Goal: Transaction & Acquisition: Subscribe to service/newsletter

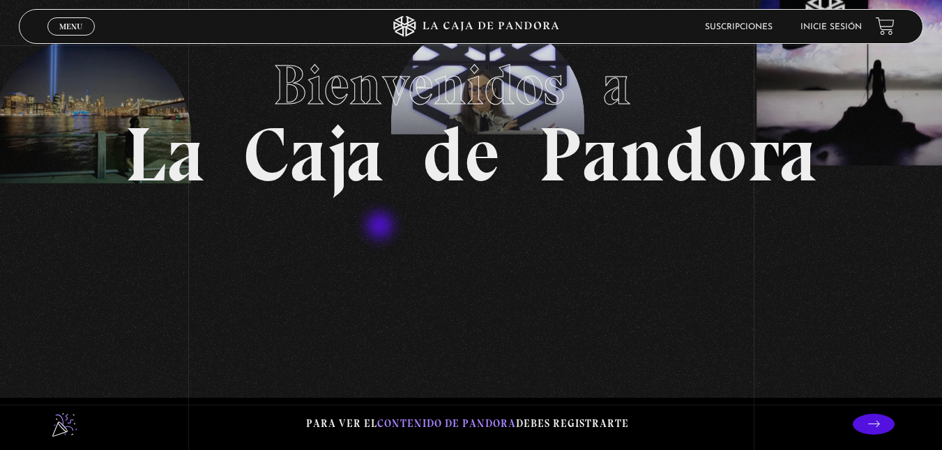
scroll to position [149, 0]
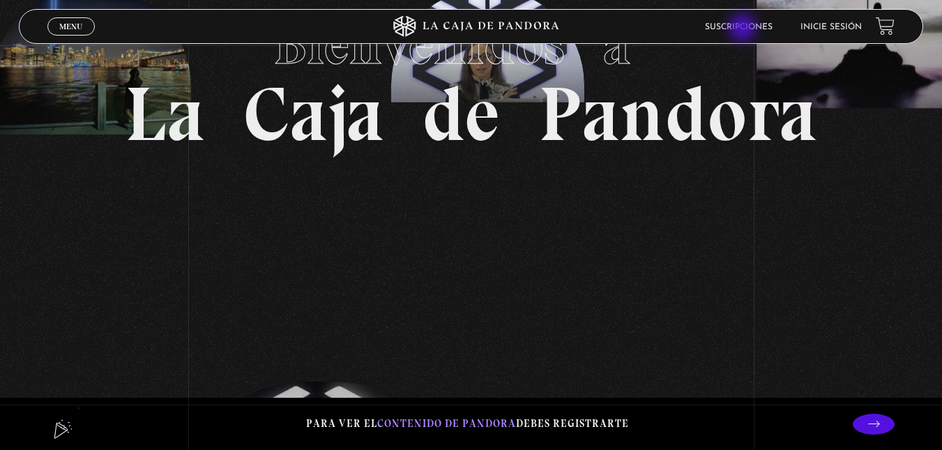
click at [744, 29] on link "Suscripciones" at bounding box center [739, 27] width 68 height 8
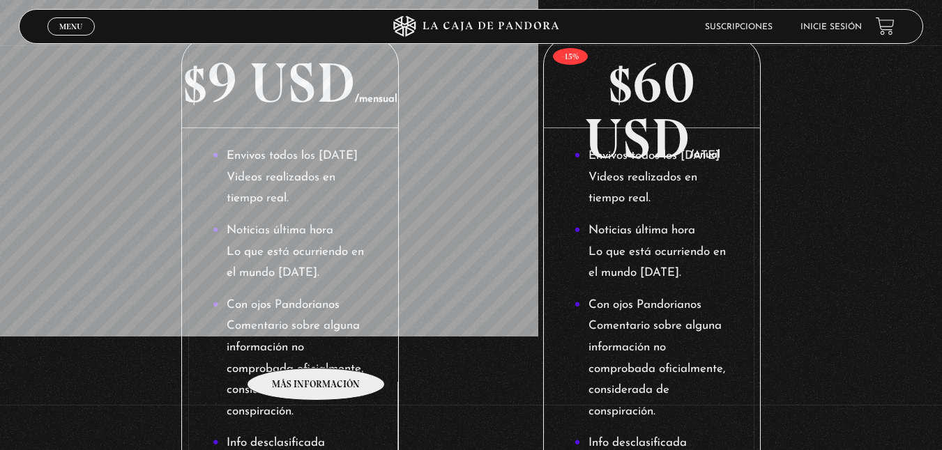
scroll to position [258, 0]
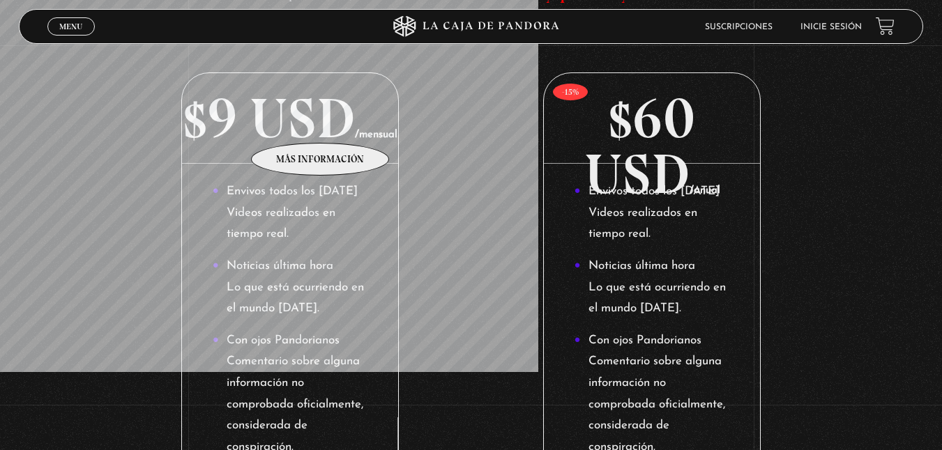
click at [320, 121] on p "$9 USD /mensual" at bounding box center [289, 118] width 215 height 91
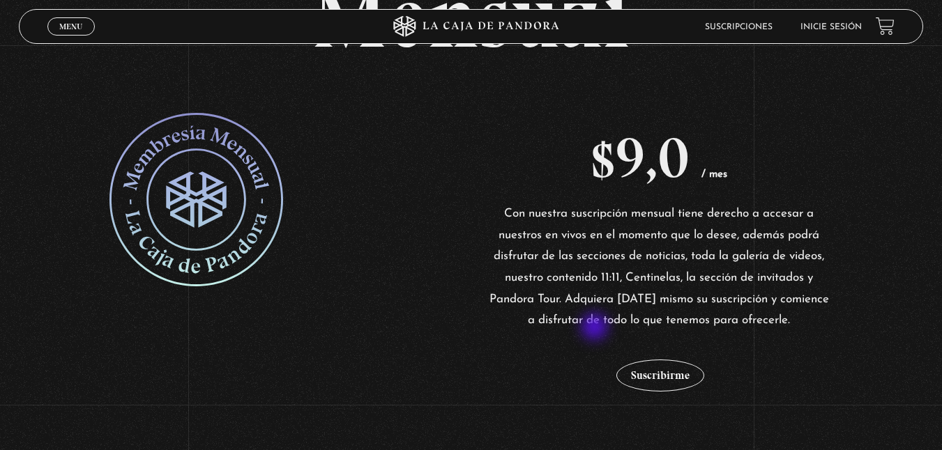
scroll to position [201, 0]
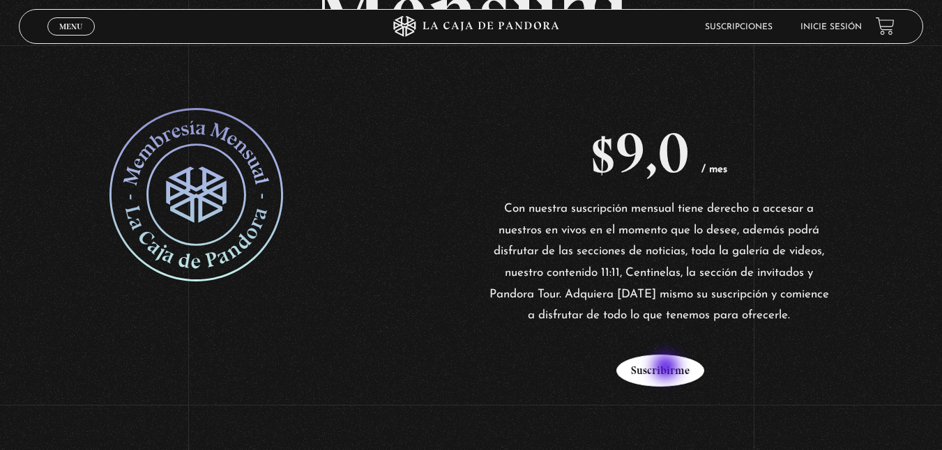
click at [667, 369] on button "Suscribirme" at bounding box center [660, 371] width 88 height 32
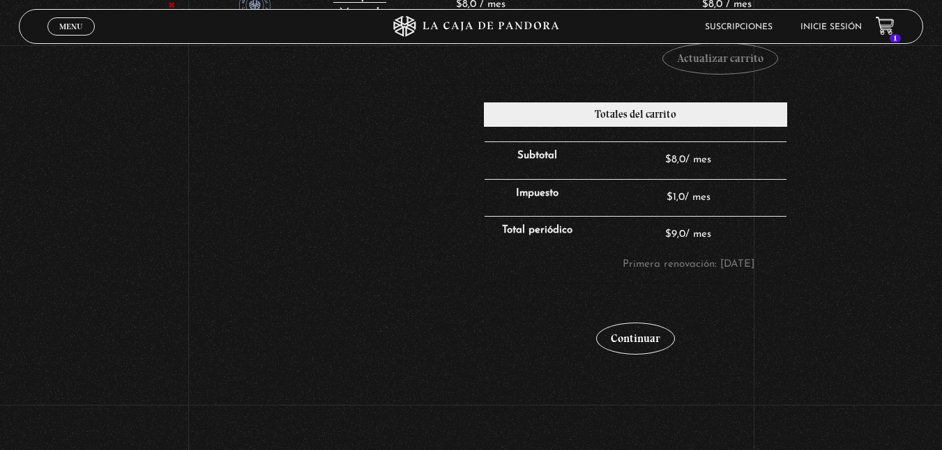
scroll to position [339, 0]
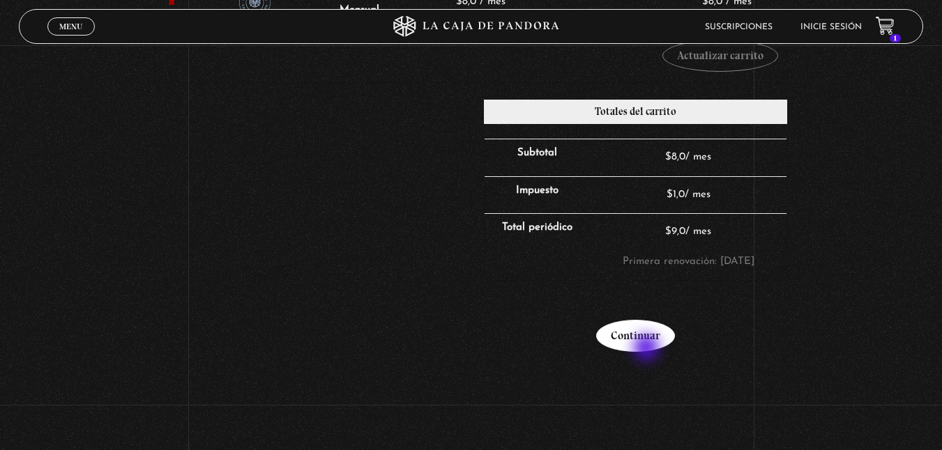
click at [647, 349] on link "Continuar" at bounding box center [635, 336] width 79 height 32
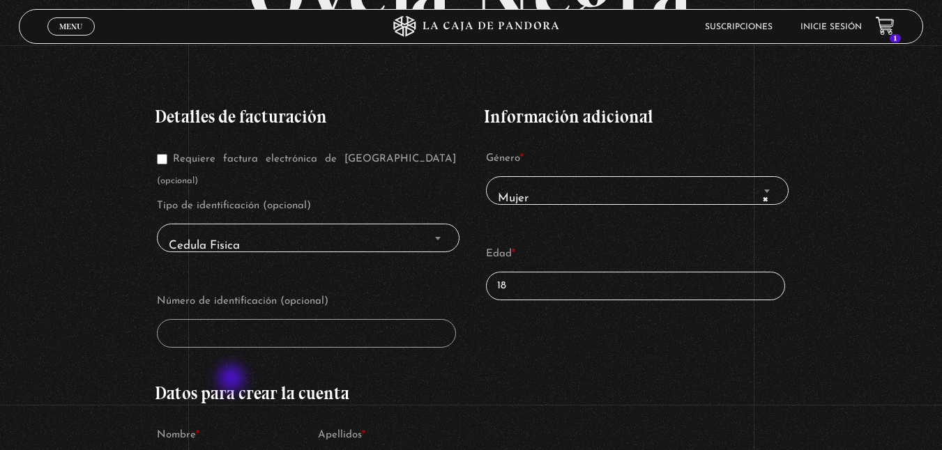
scroll to position [199, 0]
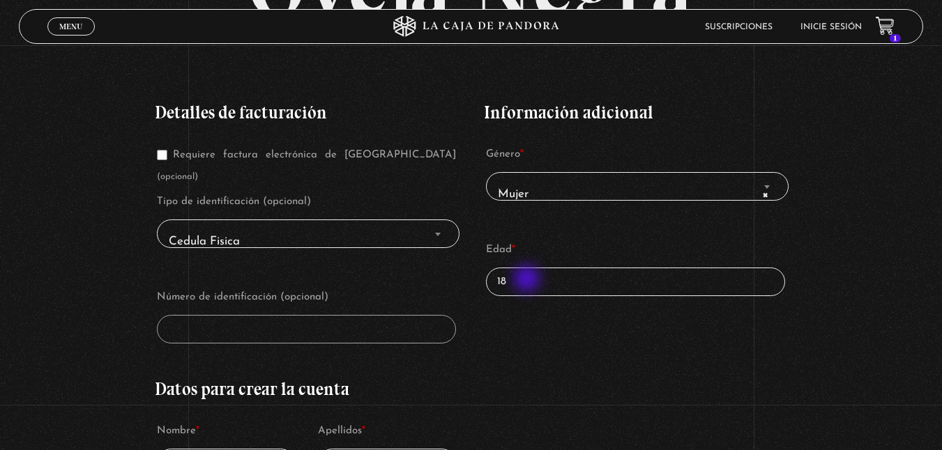
click at [528, 280] on input "18" at bounding box center [636, 282] width 300 height 29
type input "1"
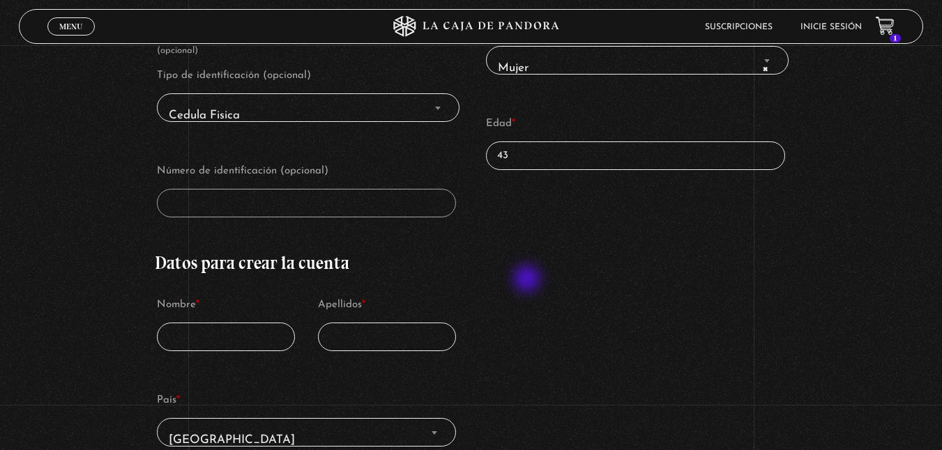
scroll to position [337, 0]
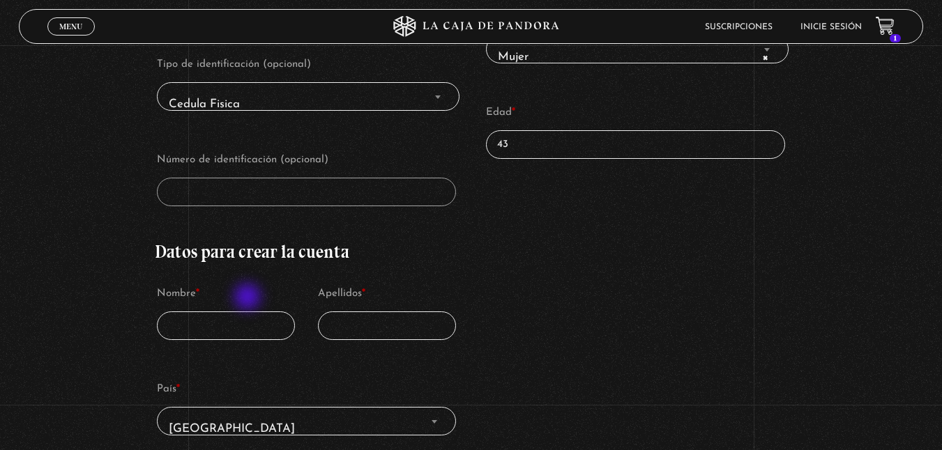
type input "43"
click at [249, 312] on input "Nombre *" at bounding box center [226, 326] width 139 height 29
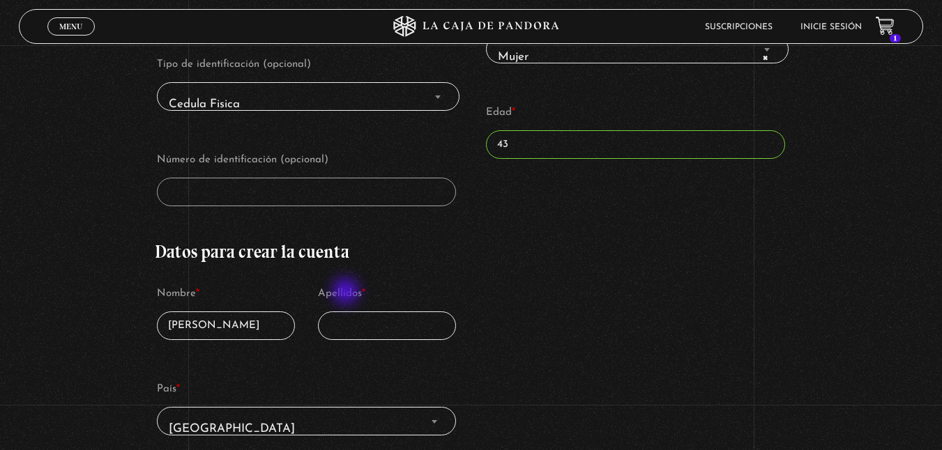
type input "Cintya Vanessa"
click at [345, 312] on input "Apellidos *" at bounding box center [387, 326] width 139 height 29
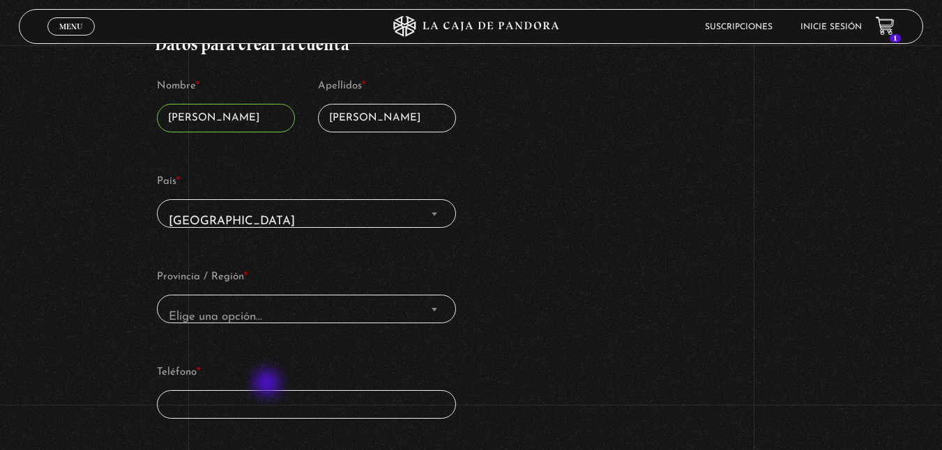
scroll to position [564, 0]
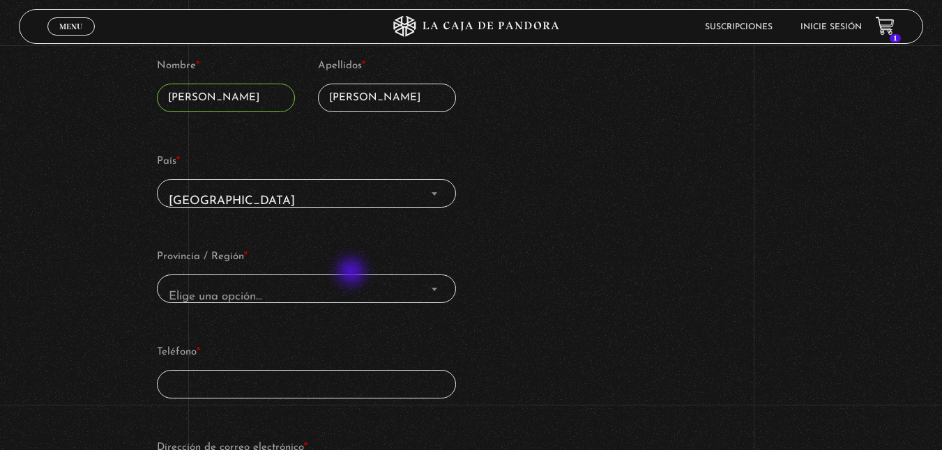
type input "Rivera Hidalgo"
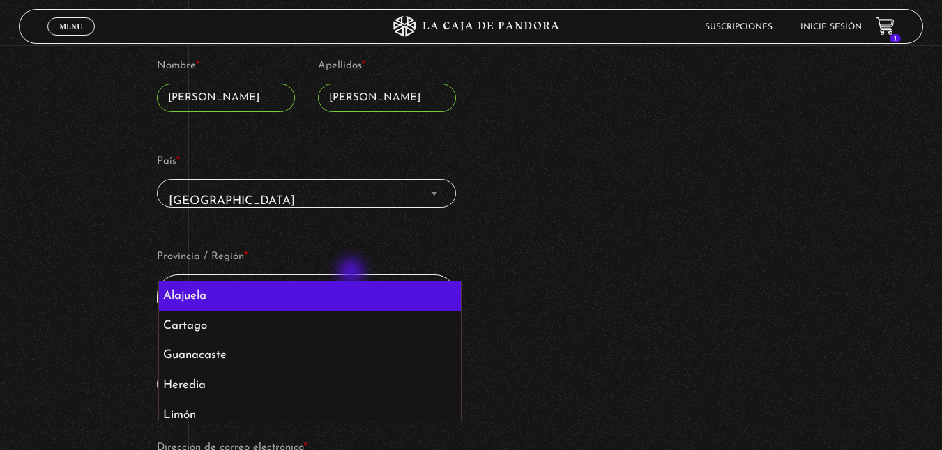
click at [353, 281] on span "Elige una opción…" at bounding box center [306, 296] width 287 height 31
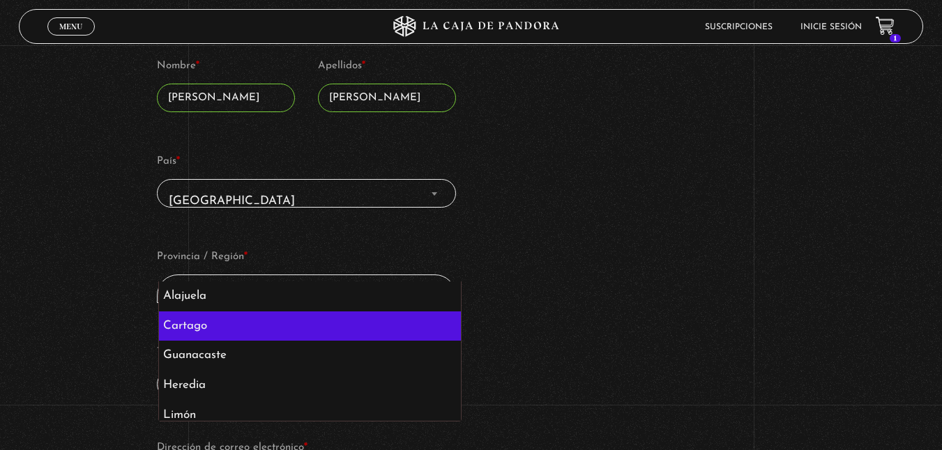
select select "CR-C"
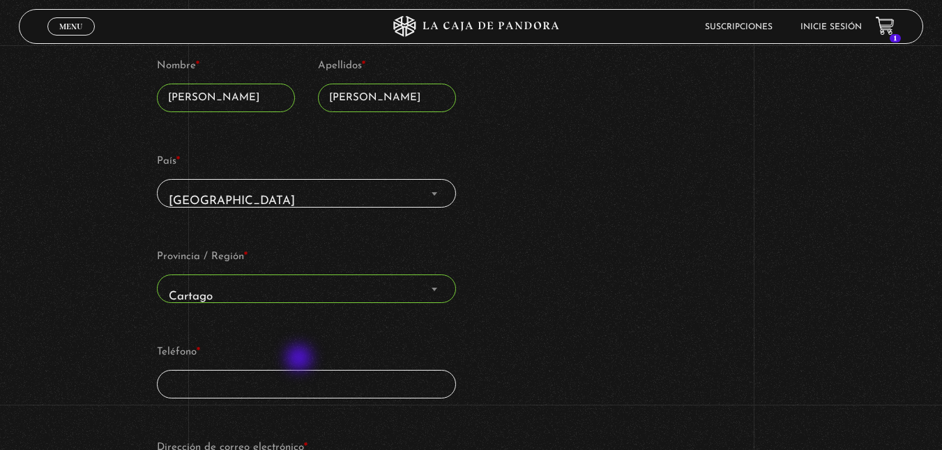
click at [300, 370] on input "Teléfono *" at bounding box center [307, 384] width 300 height 29
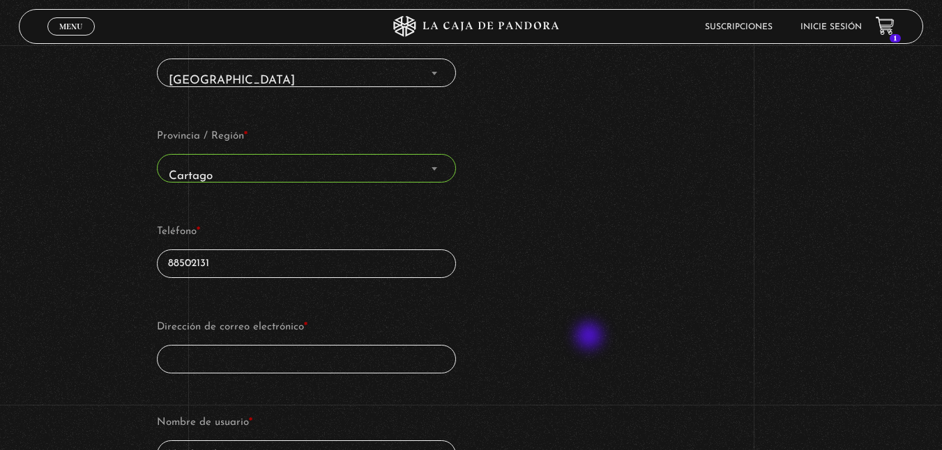
scroll to position [734, 0]
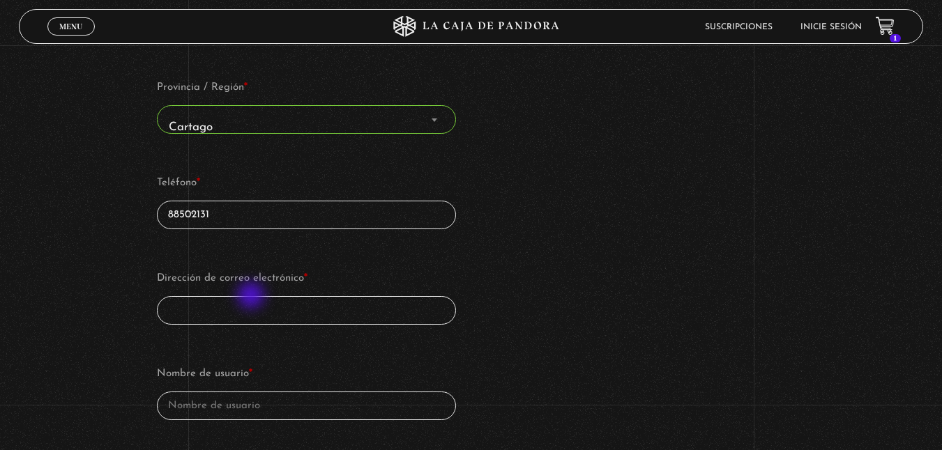
type input "88502131"
click at [252, 297] on input "Dirección de correo electrónico *" at bounding box center [307, 310] width 300 height 29
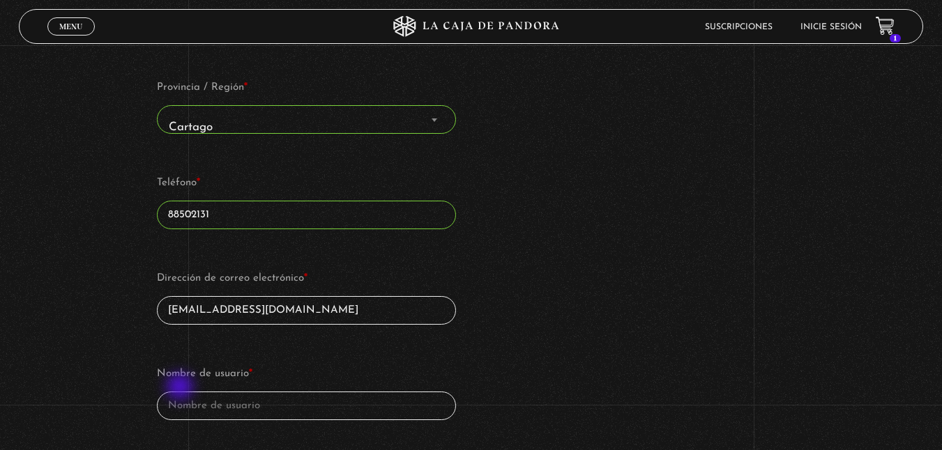
type input "cinthiariverahidalgo@gmail.com"
click at [181, 392] on input "Nombre de usuario *" at bounding box center [307, 406] width 300 height 29
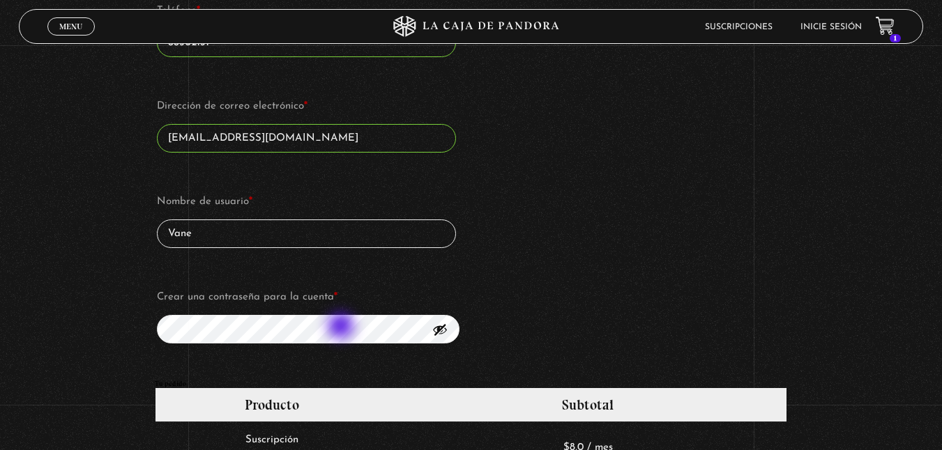
scroll to position [919, 0]
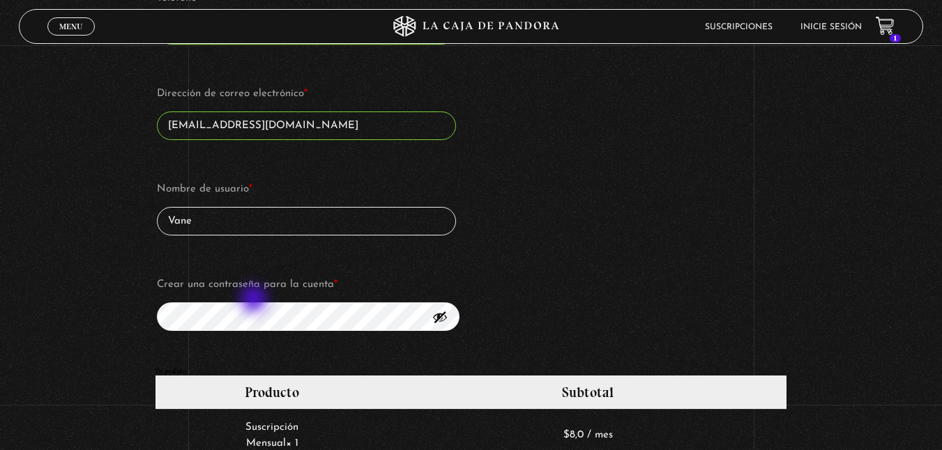
type input "Vane"
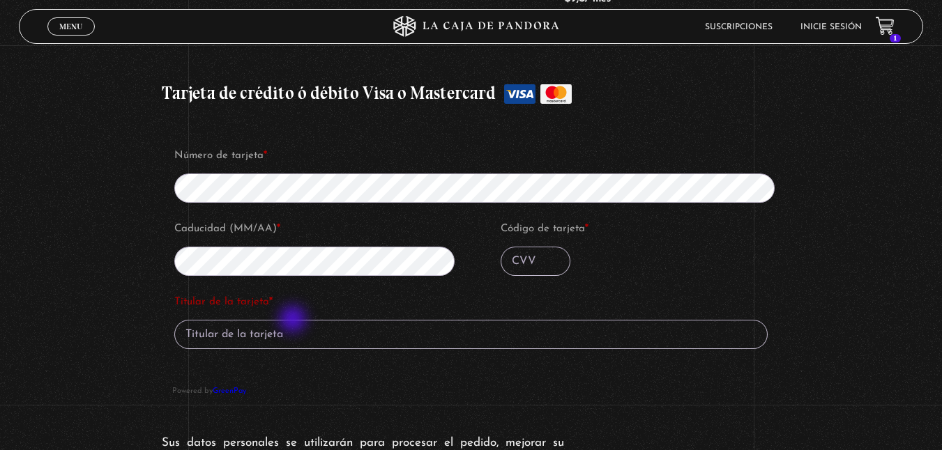
scroll to position [1506, 0]
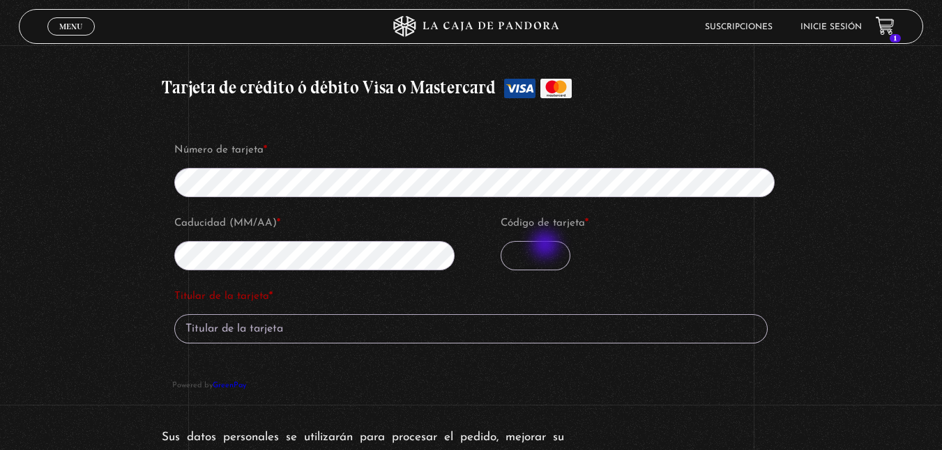
click at [546, 246] on input "Código de tarjeta *" at bounding box center [535, 255] width 70 height 29
type input "857"
click at [305, 314] on input "Titular de la tarjeta *" at bounding box center [470, 328] width 593 height 29
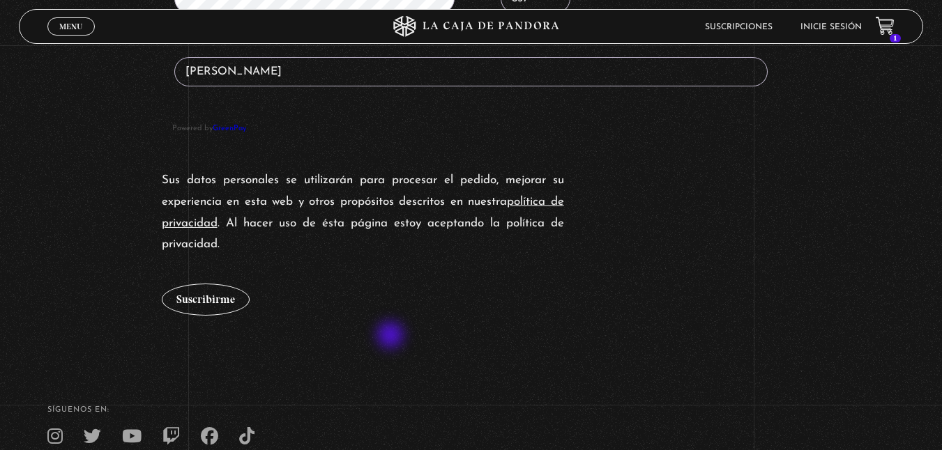
scroll to position [1780, 0]
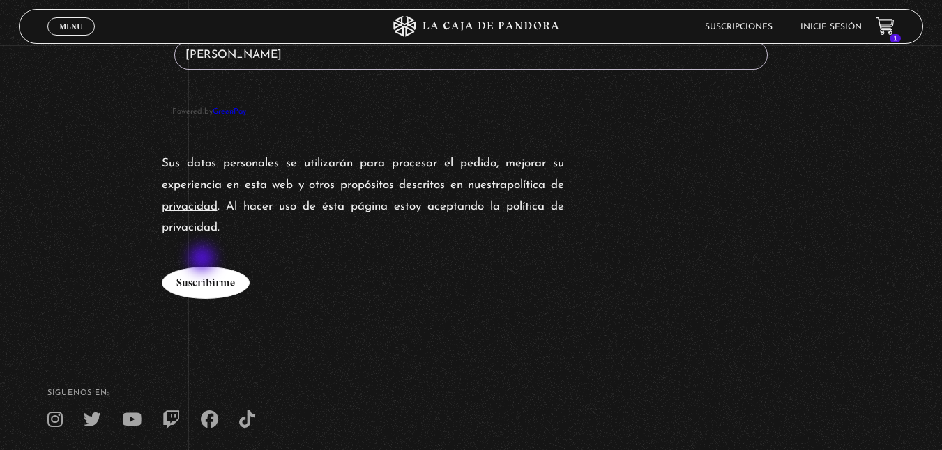
click at [203, 267] on button "Suscribirme" at bounding box center [206, 283] width 88 height 32
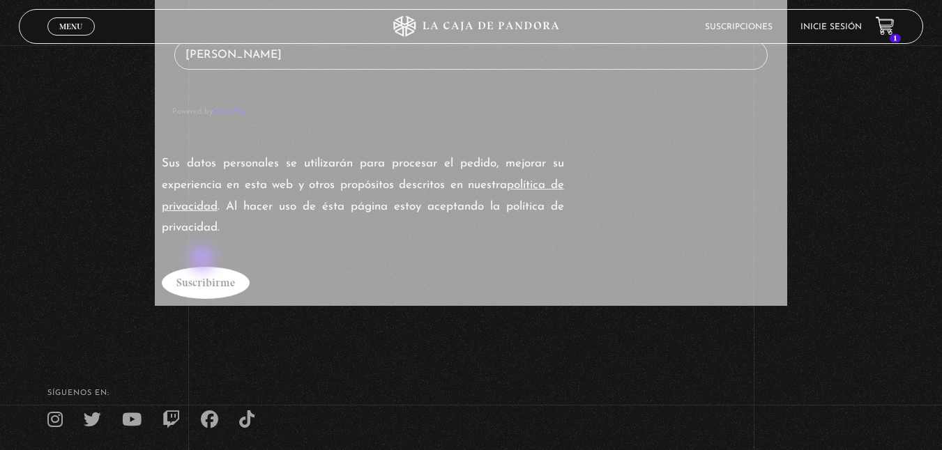
type input "Cintya Rivera H"
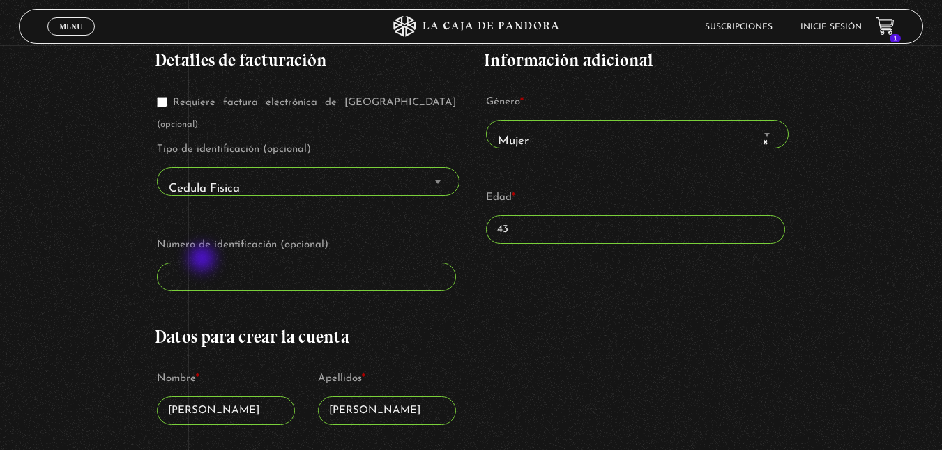
scroll to position [213, 0]
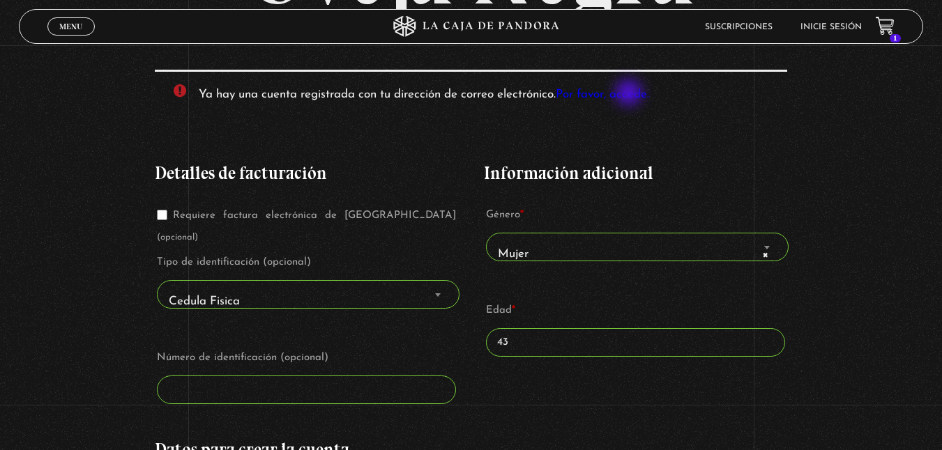
click at [630, 94] on link "Por favor, accede." at bounding box center [601, 95] width 93 height 12
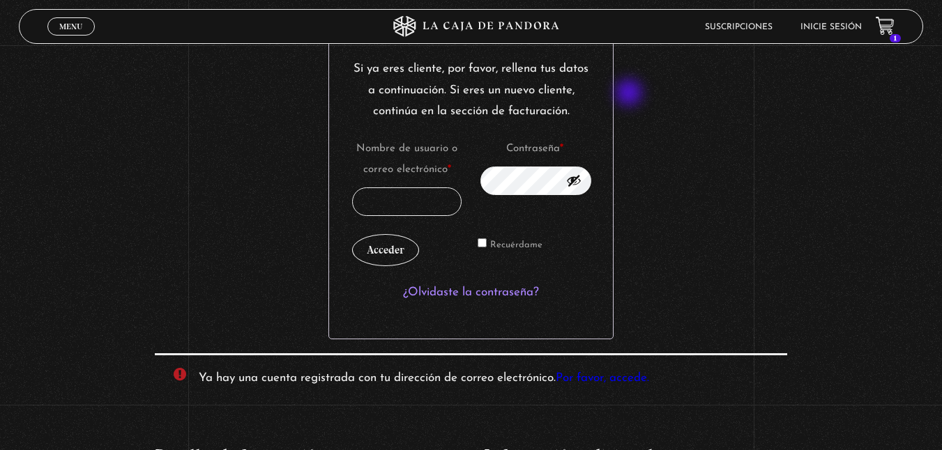
scroll to position [247, 0]
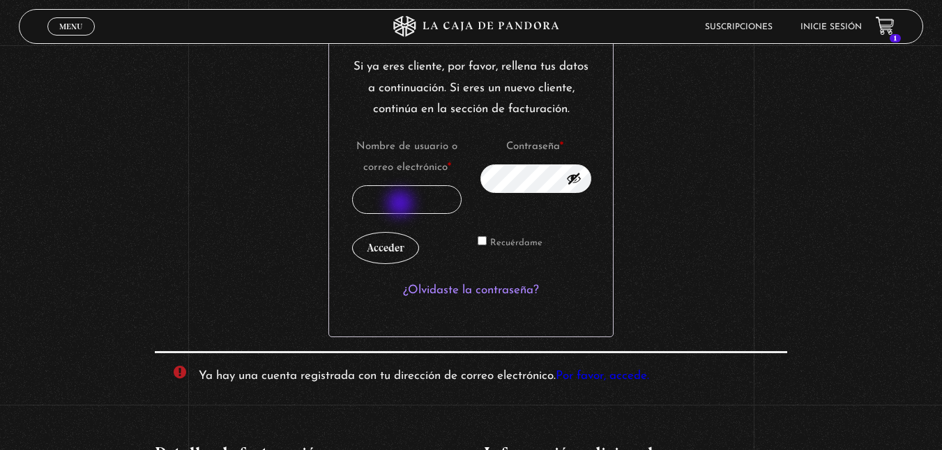
click at [401, 205] on input "Nombre de usuario o correo electrónico * Obligatorio" at bounding box center [406, 199] width 109 height 29
click at [450, 245] on p "Recuérdame Acceder" at bounding box center [471, 248] width 242 height 36
click at [445, 210] on input "0603250301" at bounding box center [406, 199] width 109 height 29
type input "0"
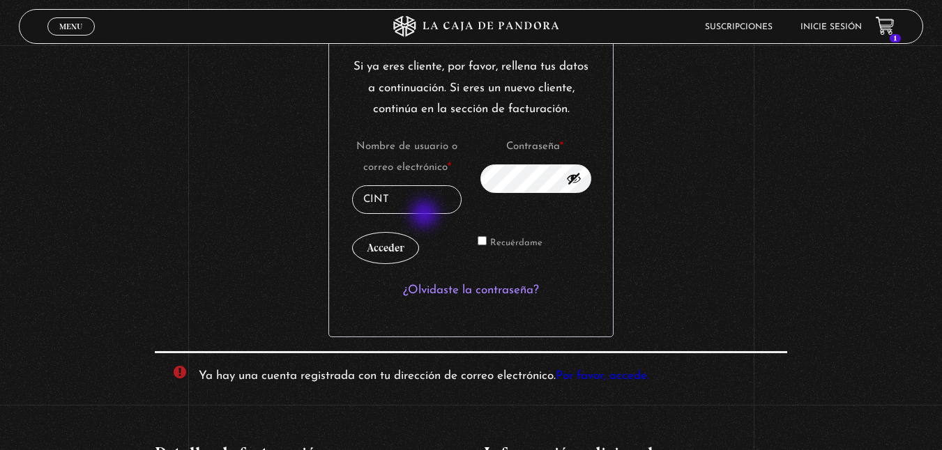
type input "cinthiariverahidalgo@gmail.com"
click at [393, 257] on button "Acceder" at bounding box center [385, 248] width 67 height 32
click at [610, 176] on form "Si ya eres cliente, por favor, rellena tus datos a continuación. Si eres un nue…" at bounding box center [470, 186] width 285 height 302
click at [581, 180] on button "Mostrar contraseña" at bounding box center [573, 178] width 15 height 15
click at [581, 180] on button "Ocultar contraseña" at bounding box center [573, 178] width 15 height 15
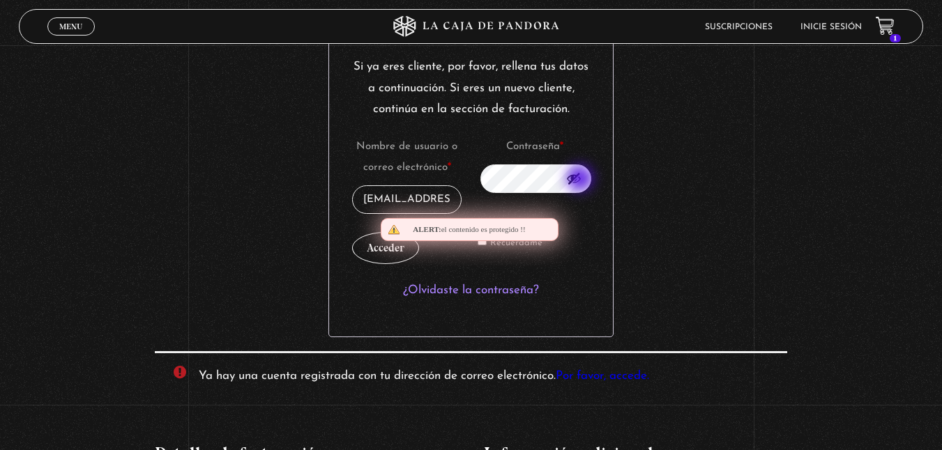
click at [581, 180] on button "Mostrar contraseña" at bounding box center [573, 178] width 15 height 15
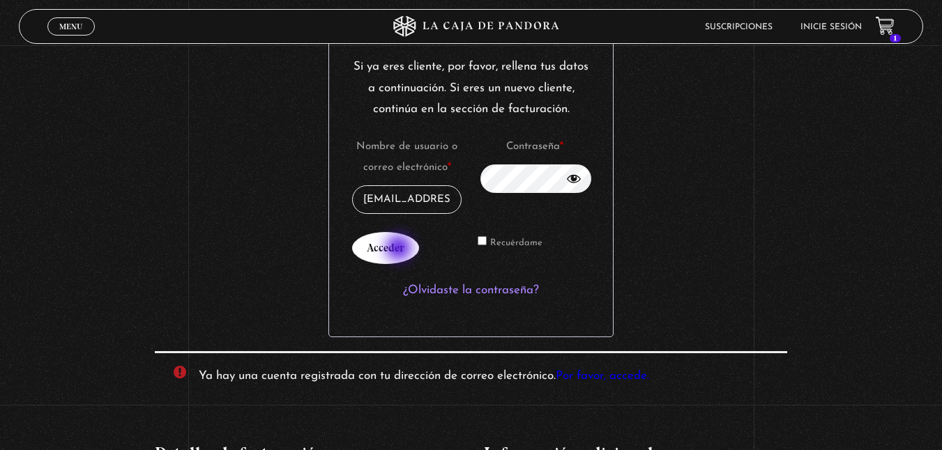
click at [400, 249] on button "Acceder" at bounding box center [385, 248] width 67 height 32
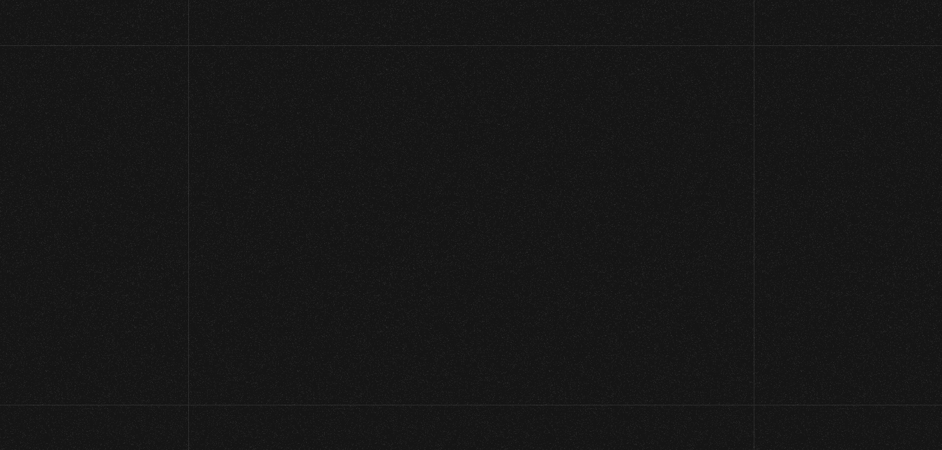
select select "CR-C"
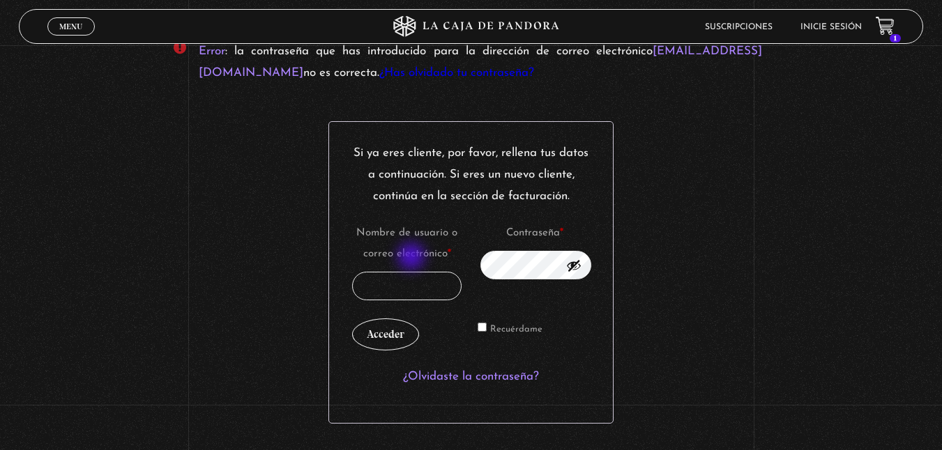
scroll to position [258, 0]
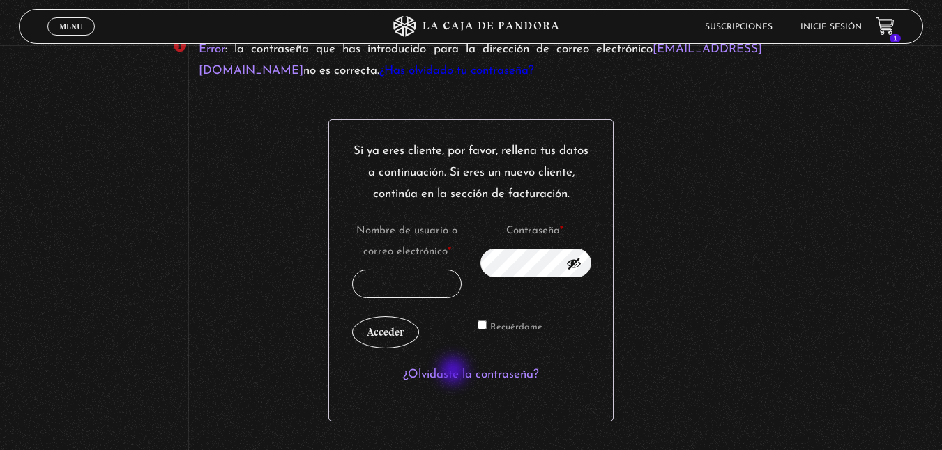
click at [454, 372] on link "¿Olvidaste la contraseña?" at bounding box center [471, 375] width 136 height 12
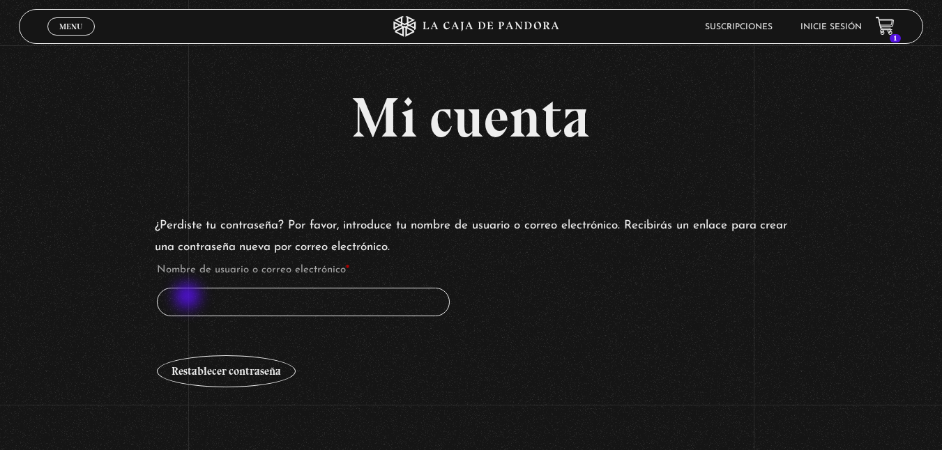
click at [189, 298] on input "Nombre de usuario o correo electrónico * Obligatorio" at bounding box center [303, 302] width 293 height 29
type input "[EMAIL_ADDRESS][DOMAIN_NAME]"
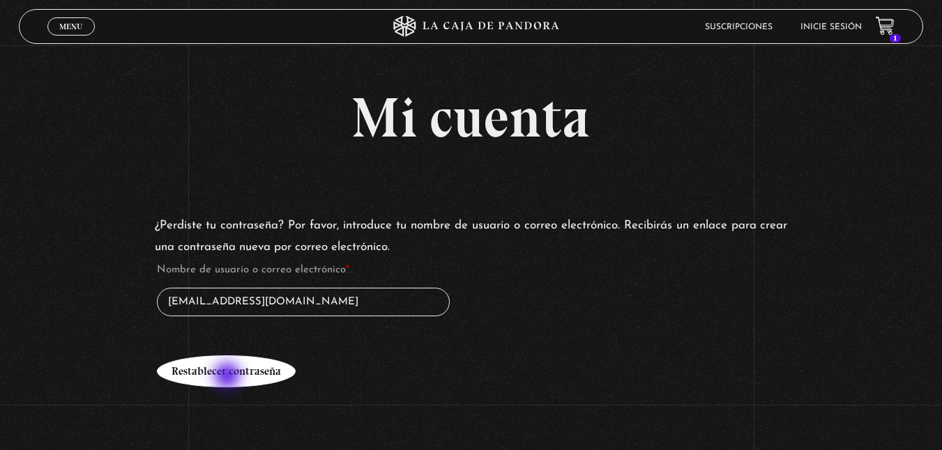
click at [229, 377] on button "Restablecer contraseña" at bounding box center [226, 371] width 139 height 32
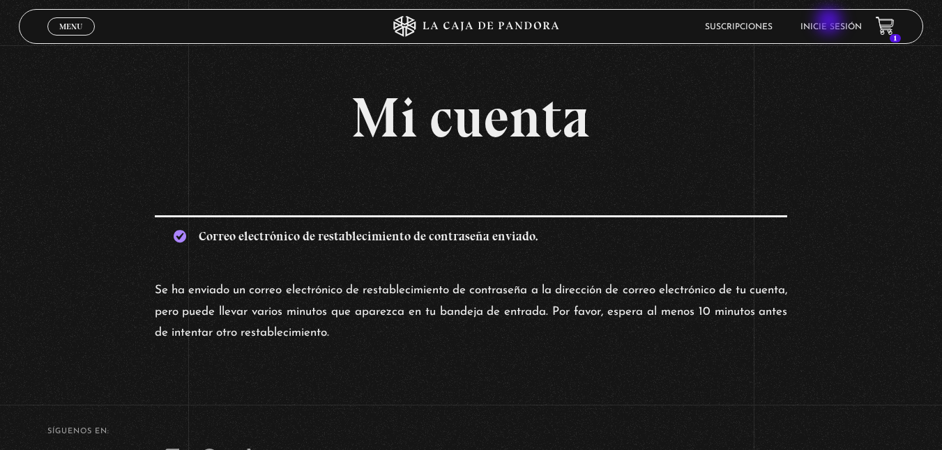
click at [830, 23] on link "Inicie sesión" at bounding box center [830, 27] width 61 height 8
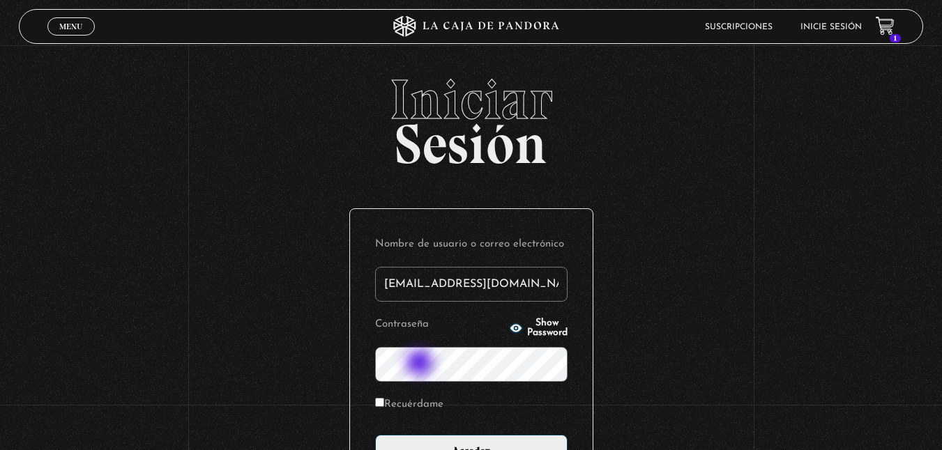
type input "[EMAIL_ADDRESS][DOMAIN_NAME]"
click at [509, 325] on icon "button" at bounding box center [515, 328] width 13 height 9
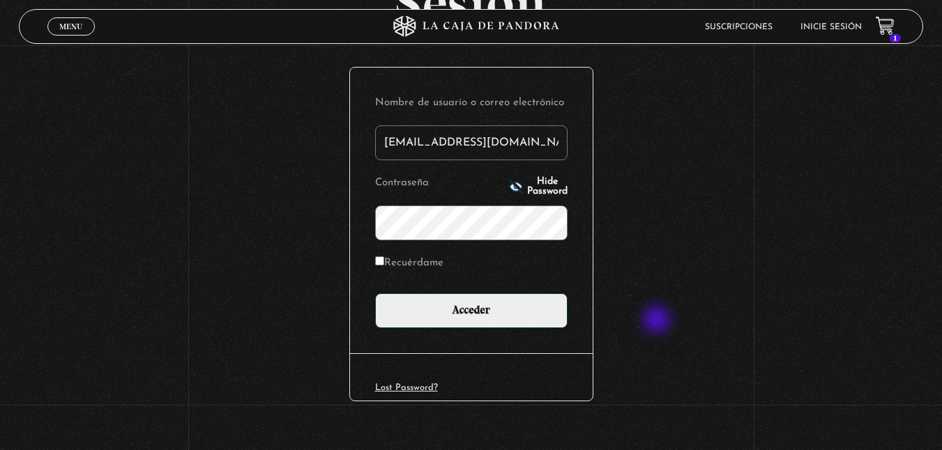
scroll to position [143, 0]
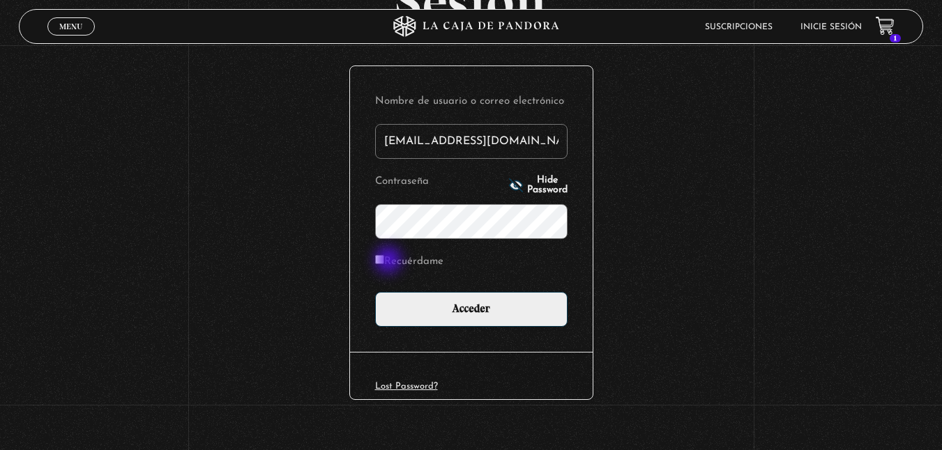
click at [390, 261] on label "Recuérdame" at bounding box center [409, 263] width 68 height 22
click at [384, 261] on input "Recuérdame" at bounding box center [379, 259] width 9 height 9
checkbox input "true"
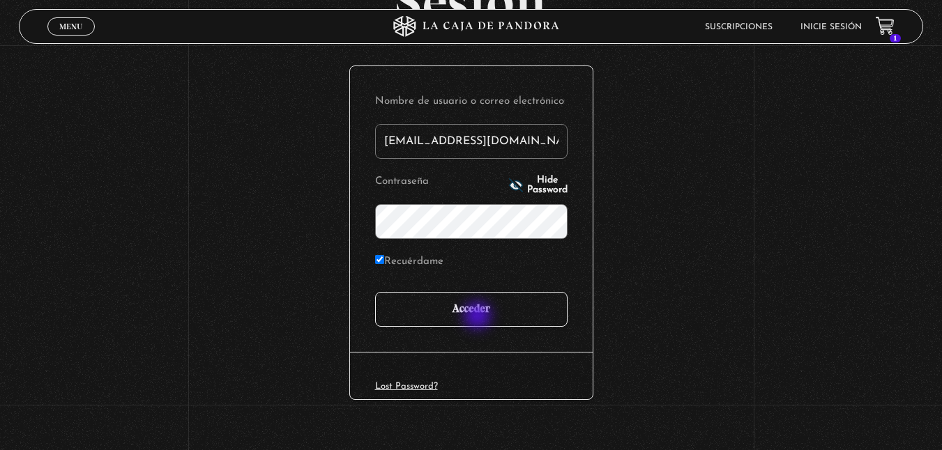
click at [479, 317] on input "Acceder" at bounding box center [471, 309] width 192 height 35
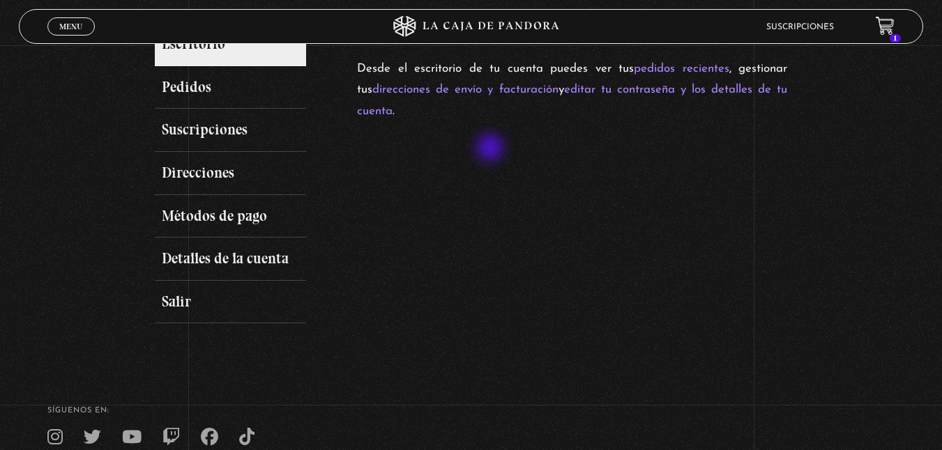
scroll to position [148, 0]
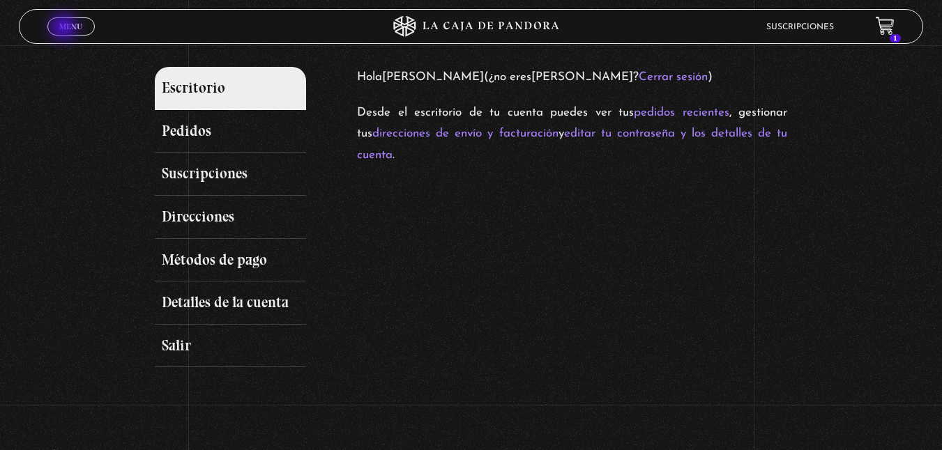
click at [65, 29] on span "Menu" at bounding box center [70, 26] width 23 height 8
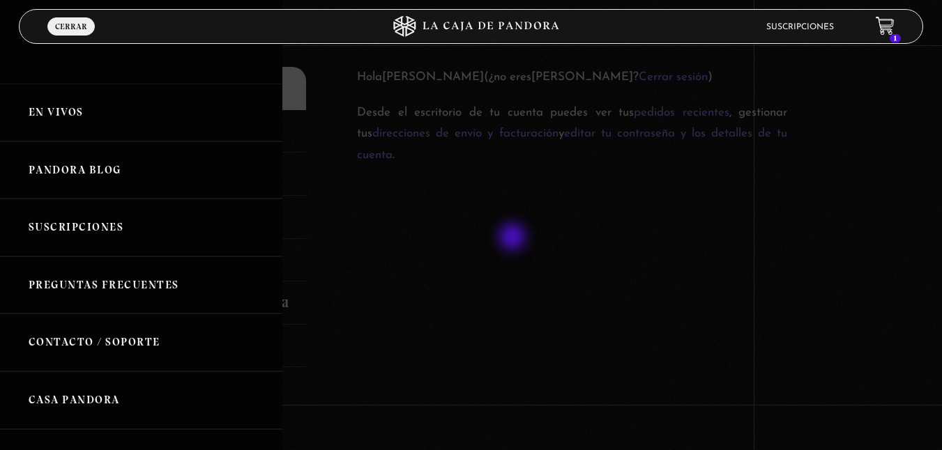
click at [514, 238] on div at bounding box center [471, 225] width 942 height 450
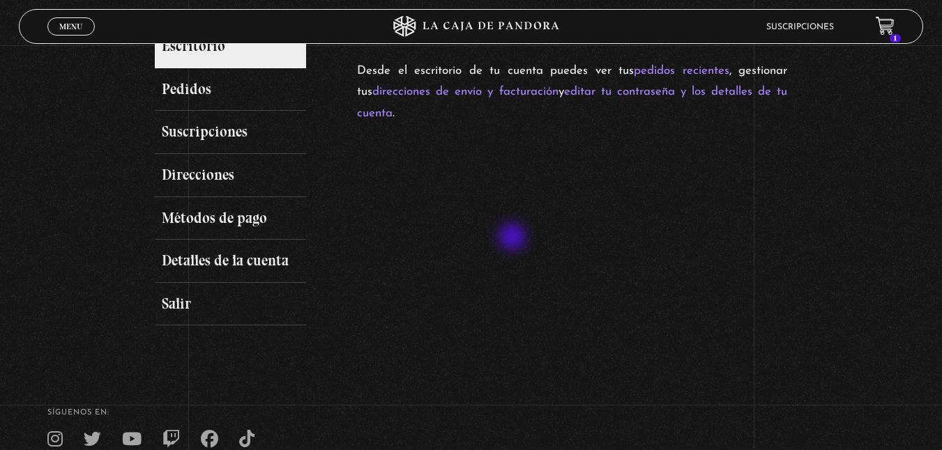
scroll to position [212, 0]
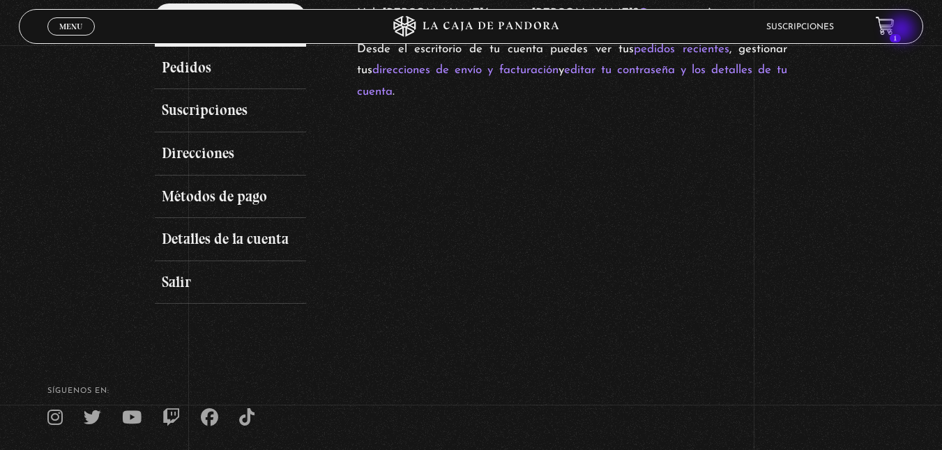
click at [893, 31] on icon at bounding box center [883, 25] width 17 height 16
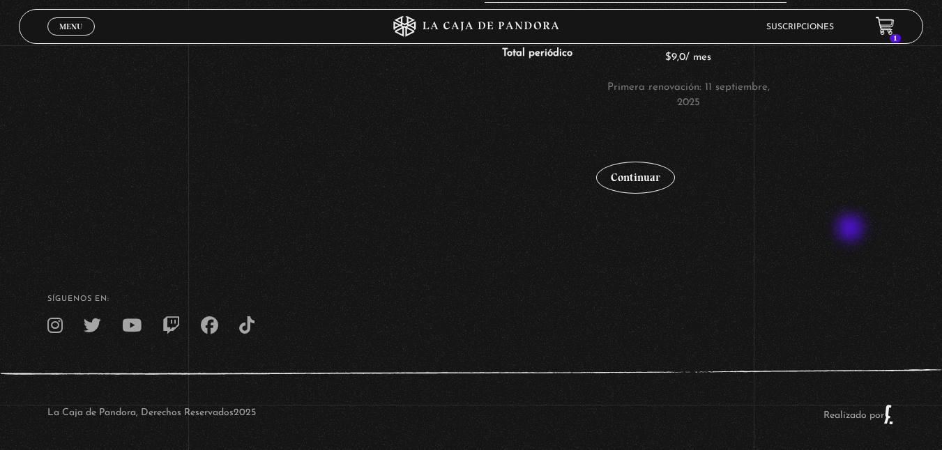
scroll to position [458, 0]
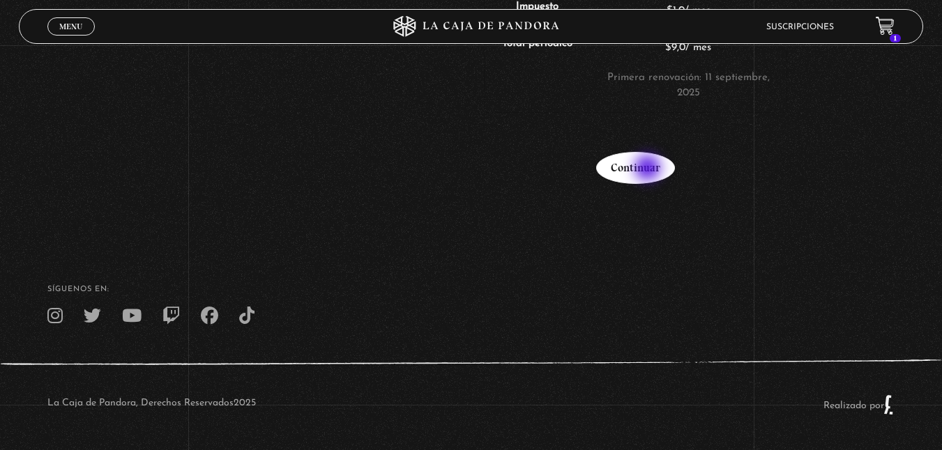
click at [649, 169] on link "Continuar" at bounding box center [635, 168] width 79 height 32
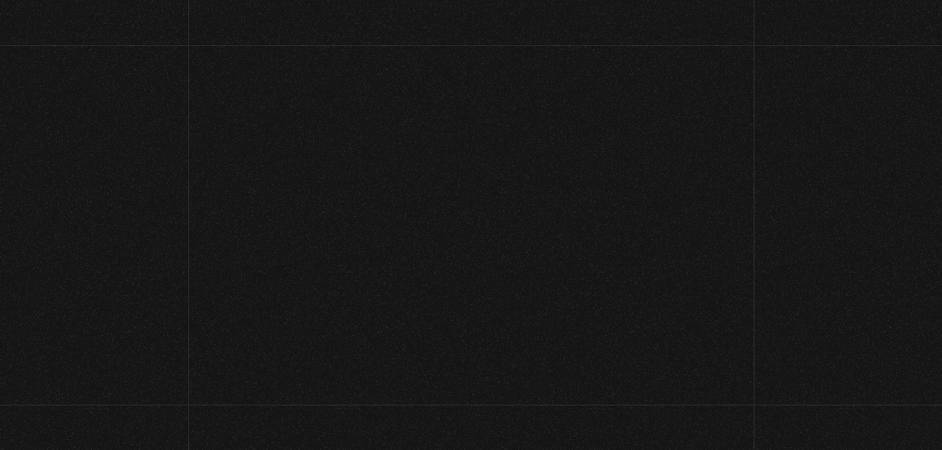
select select "CR-C"
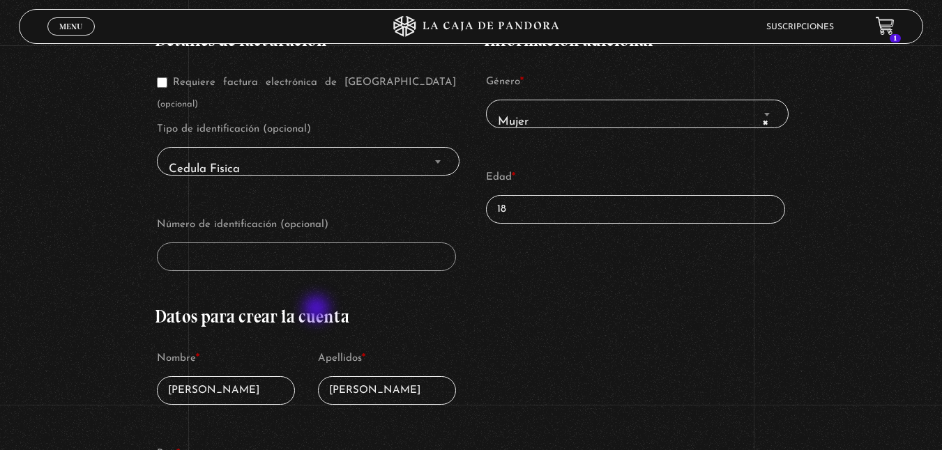
scroll to position [281, 0]
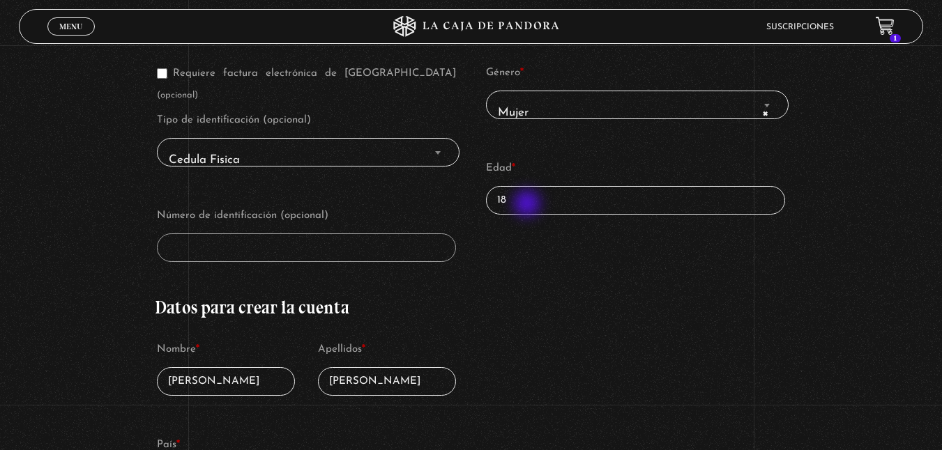
click at [528, 206] on input "18" at bounding box center [636, 200] width 300 height 29
type input "1"
type input "3"
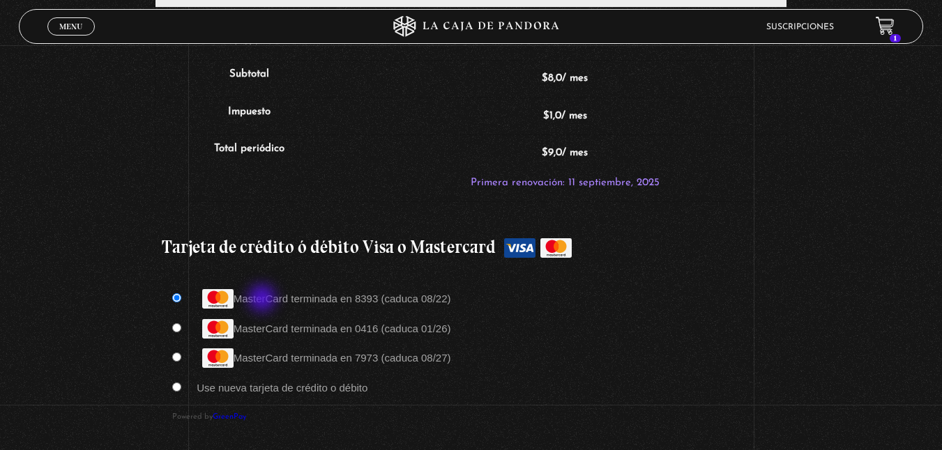
scroll to position [1133, 0]
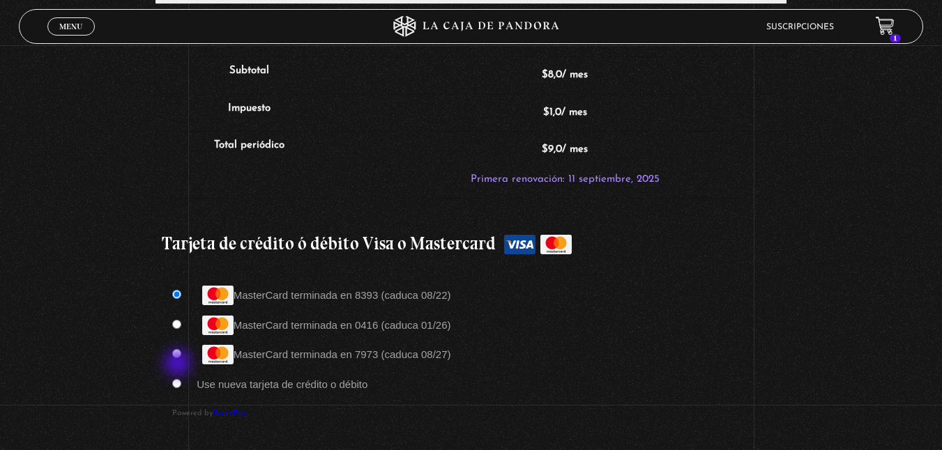
type input "43"
click at [179, 379] on input "Use nueva tarjeta de crédito o débito" at bounding box center [176, 383] width 9 height 9
radio input "true"
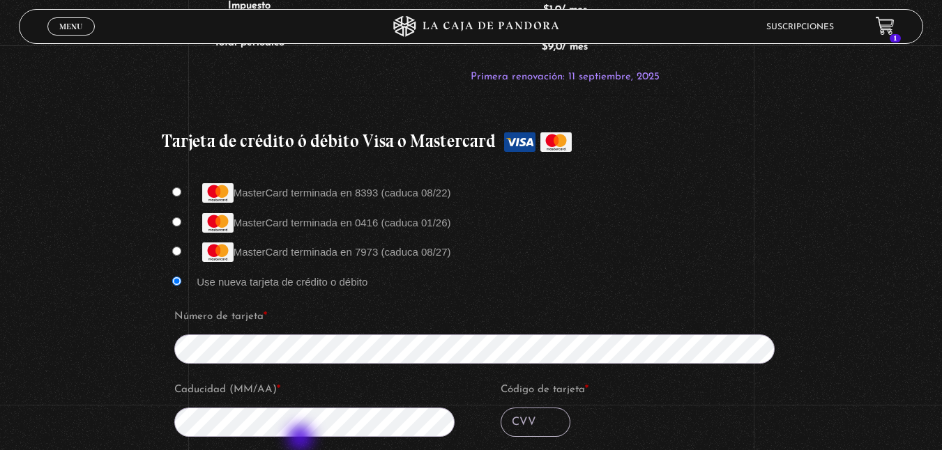
scroll to position [1238, 0]
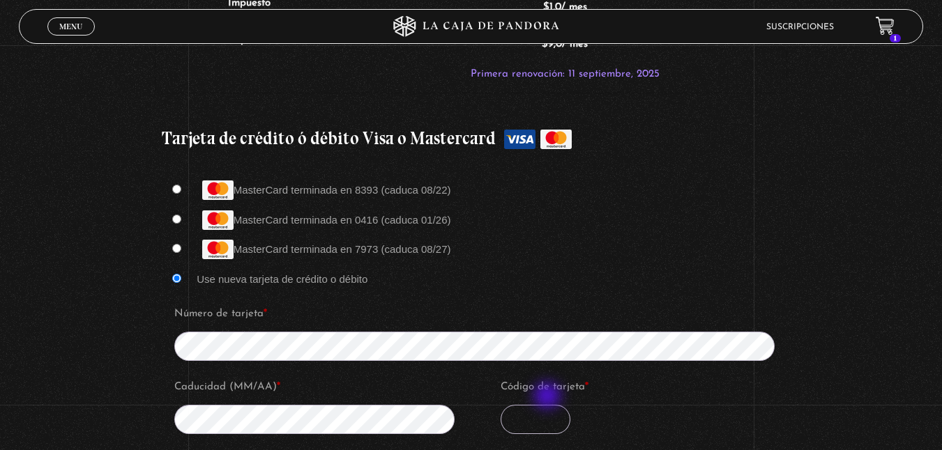
click at [548, 405] on input "Código de tarjeta *" at bounding box center [535, 419] width 70 height 29
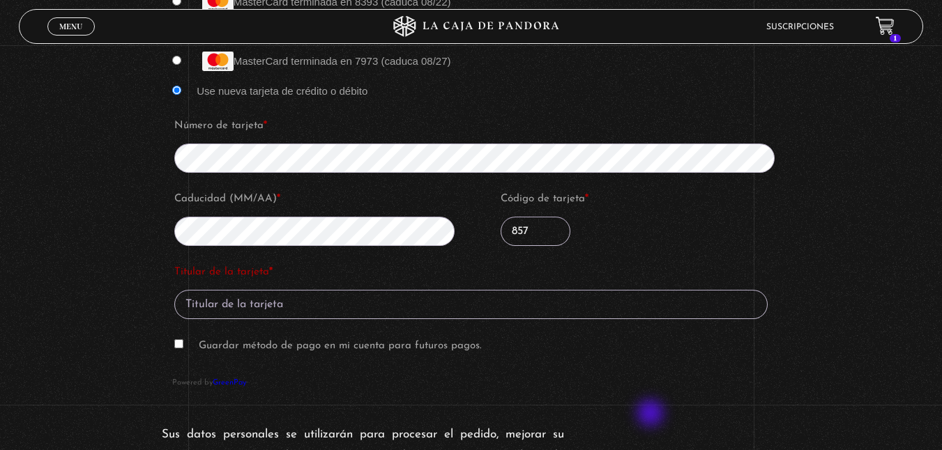
scroll to position [1450, 0]
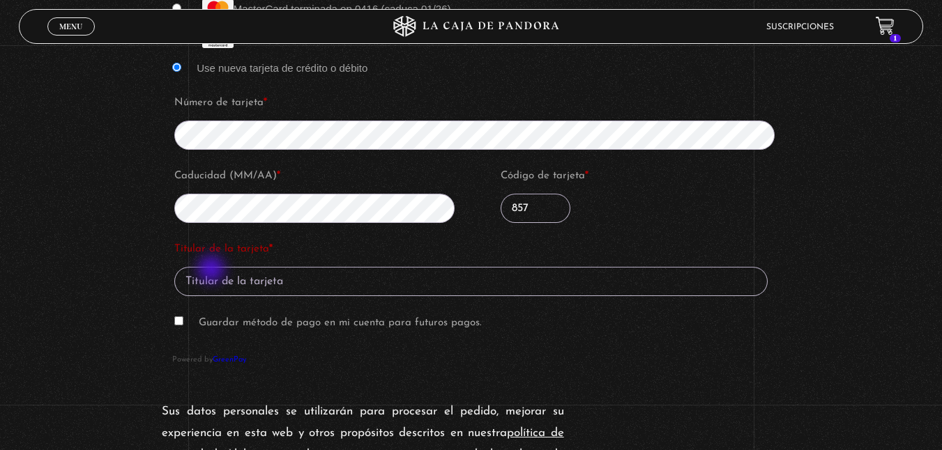
type input "857"
click at [213, 268] on input "Titular de la tarjeta *" at bounding box center [470, 281] width 593 height 29
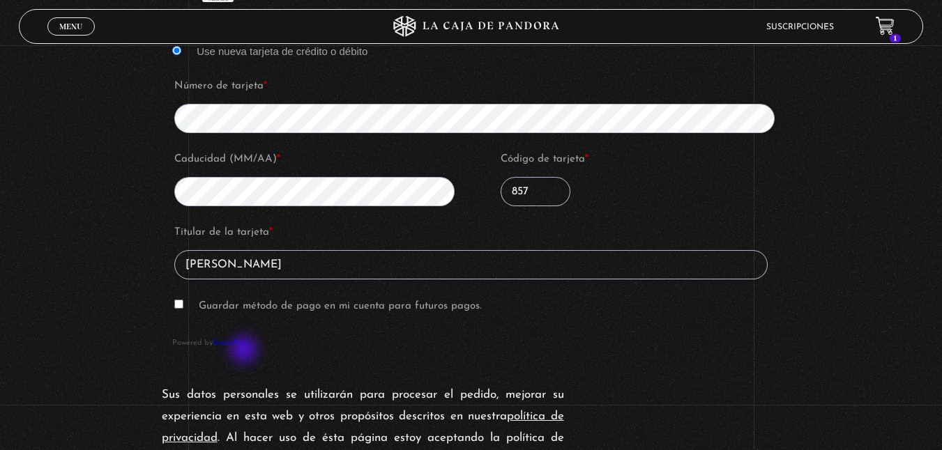
scroll to position [1486, 0]
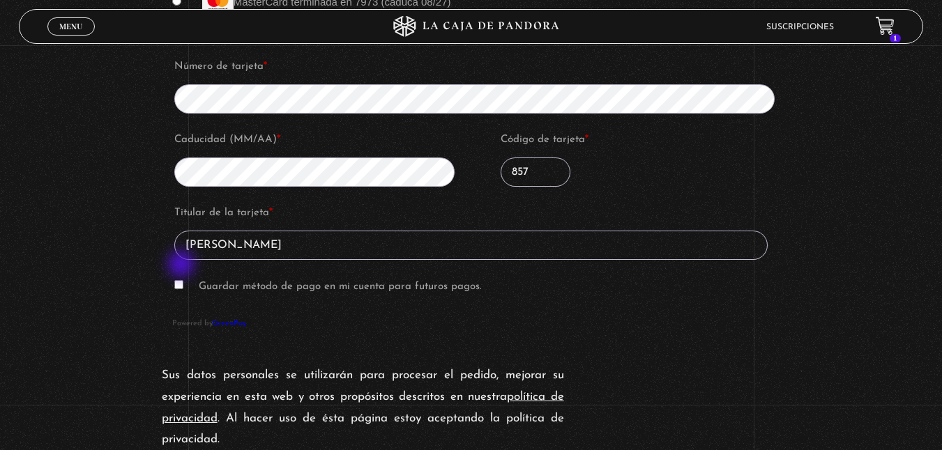
type input "Cintya Rivera H"
click at [183, 280] on input "Guardar método de pago en mi cuenta para futuros pagos." at bounding box center [178, 284] width 9 height 9
checkbox input "true"
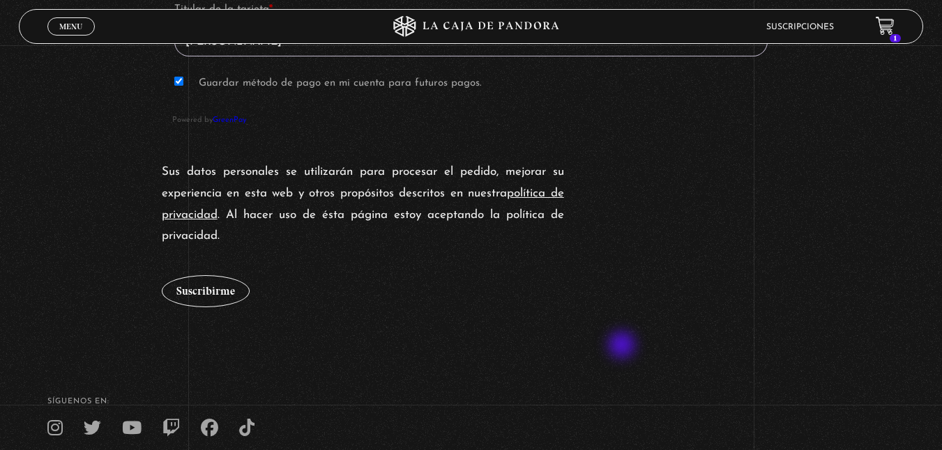
scroll to position [1699, 0]
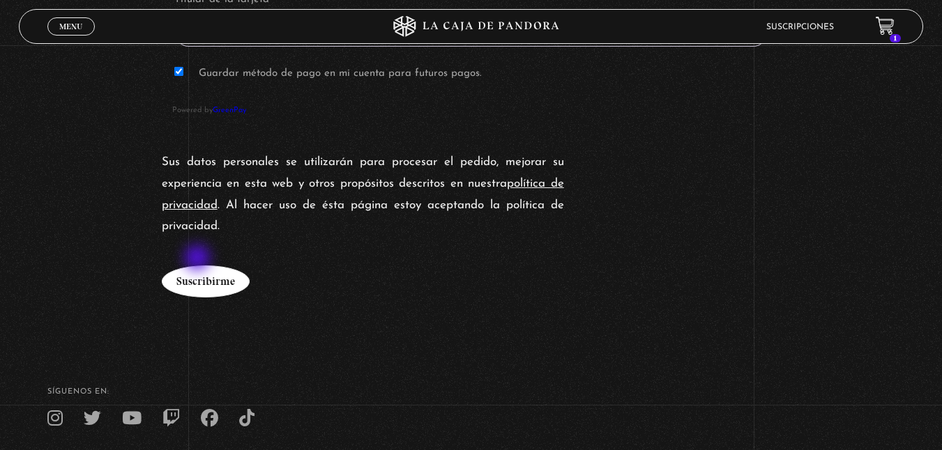
click at [199, 266] on button "Suscribirme" at bounding box center [206, 282] width 88 height 32
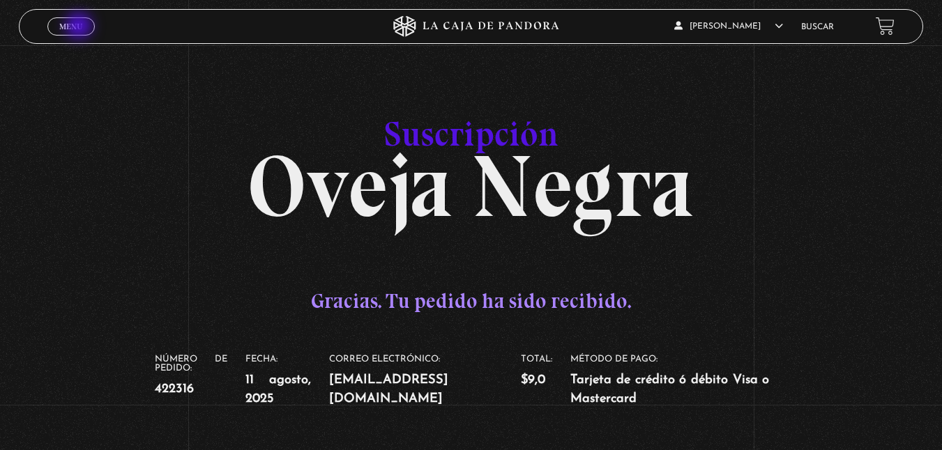
click at [80, 27] on span "Menu" at bounding box center [70, 26] width 23 height 8
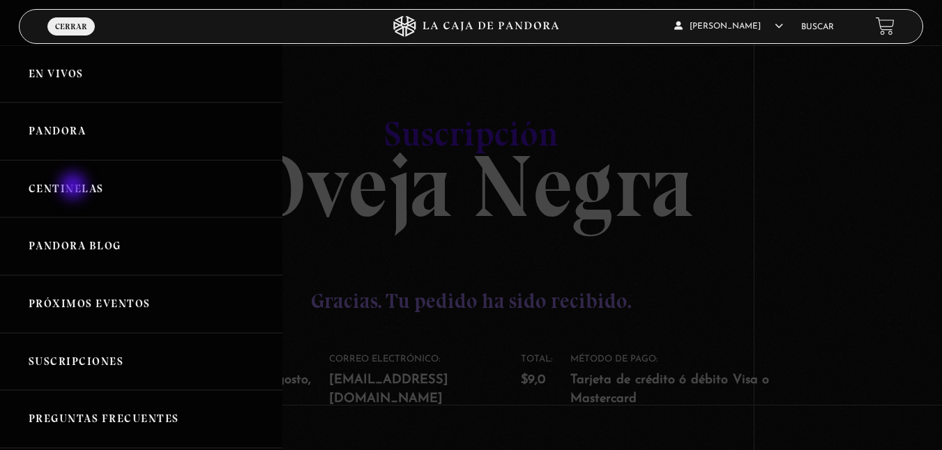
click at [75, 187] on link "Centinelas" at bounding box center [141, 189] width 282 height 58
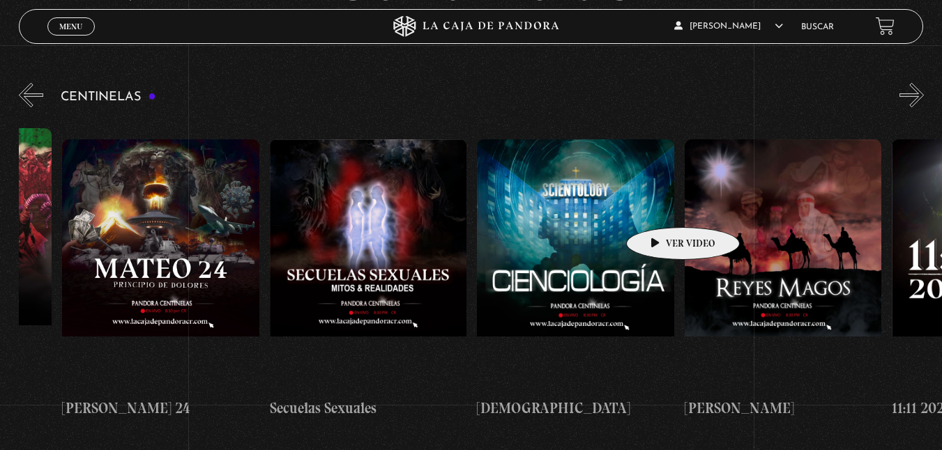
scroll to position [0, 8876]
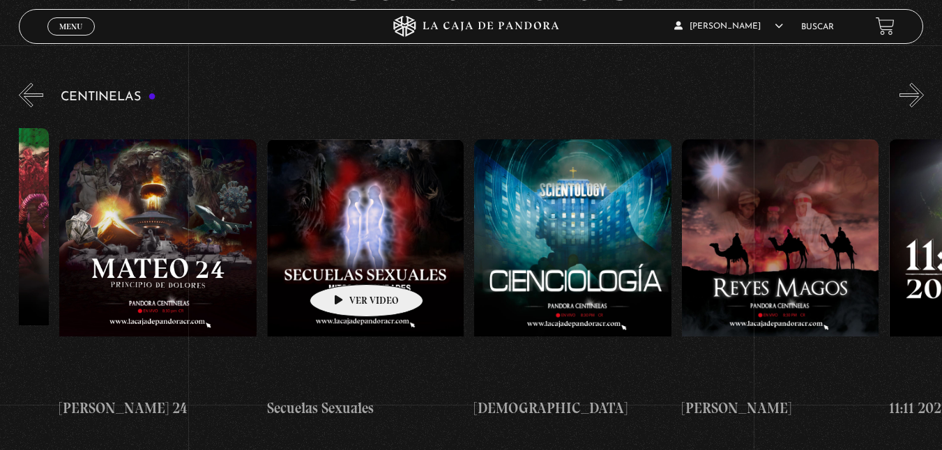
click at [344, 263] on figure at bounding box center [365, 264] width 197 height 251
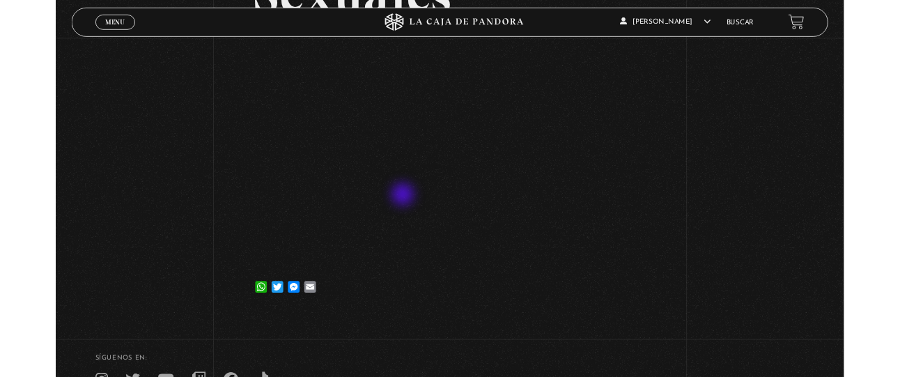
scroll to position [223, 0]
